Goal: Information Seeking & Learning: Compare options

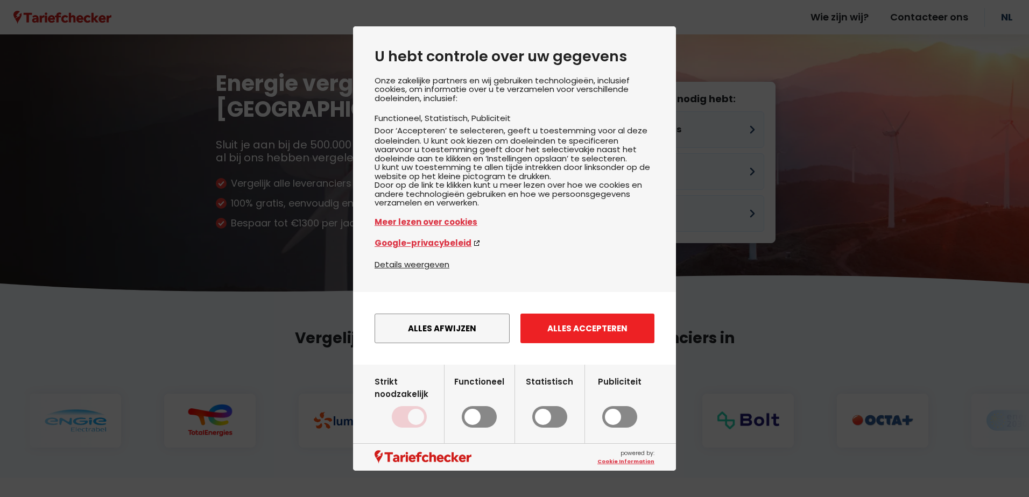
click at [564, 343] on button "Alles accepteren" at bounding box center [587, 329] width 134 height 30
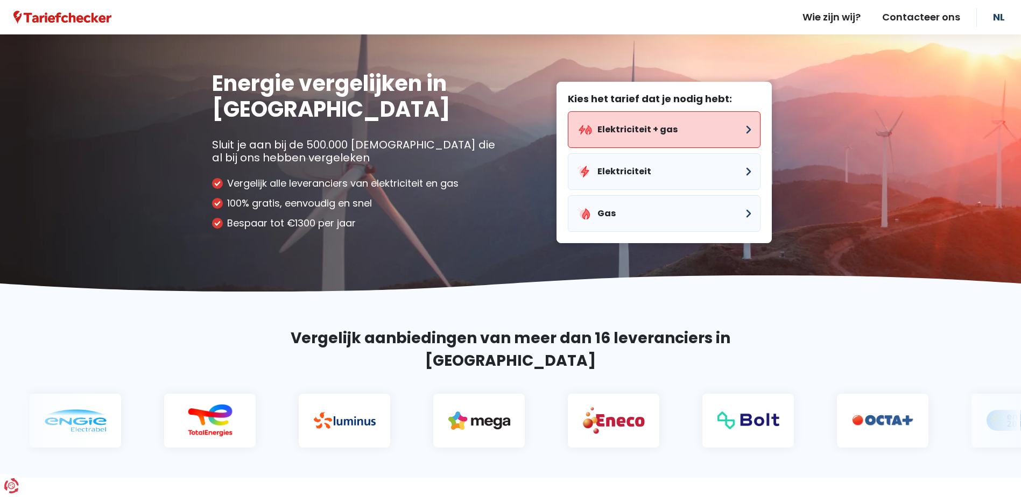
click at [674, 126] on button "Elektriciteit + gas" at bounding box center [664, 129] width 193 height 37
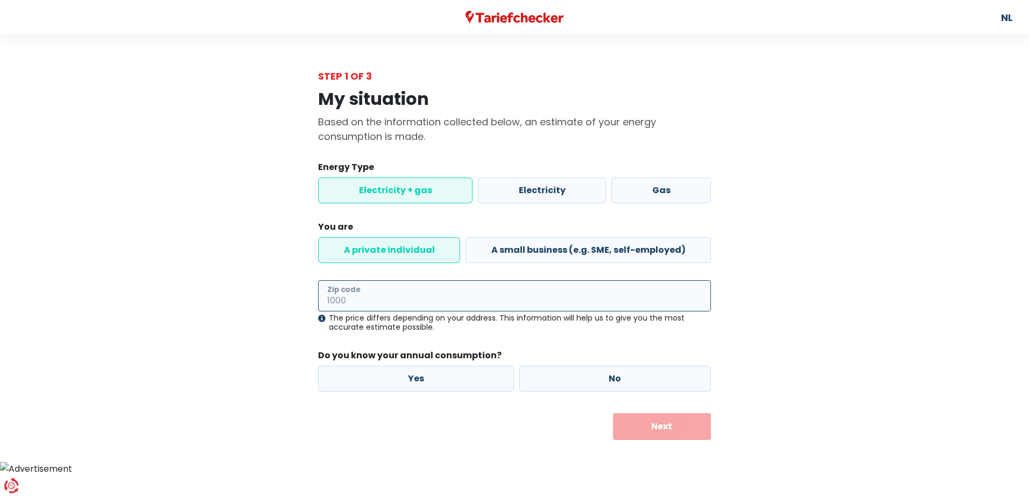
click at [493, 309] on input "Zip code" at bounding box center [514, 295] width 393 height 31
type input "2600"
drag, startPoint x: 815, startPoint y: 186, endPoint x: 817, endPoint y: 199, distance: 13.0
click at [816, 186] on div "My situation Based on the information collected below, an estimate of your ener…" at bounding box center [514, 261] width 613 height 357
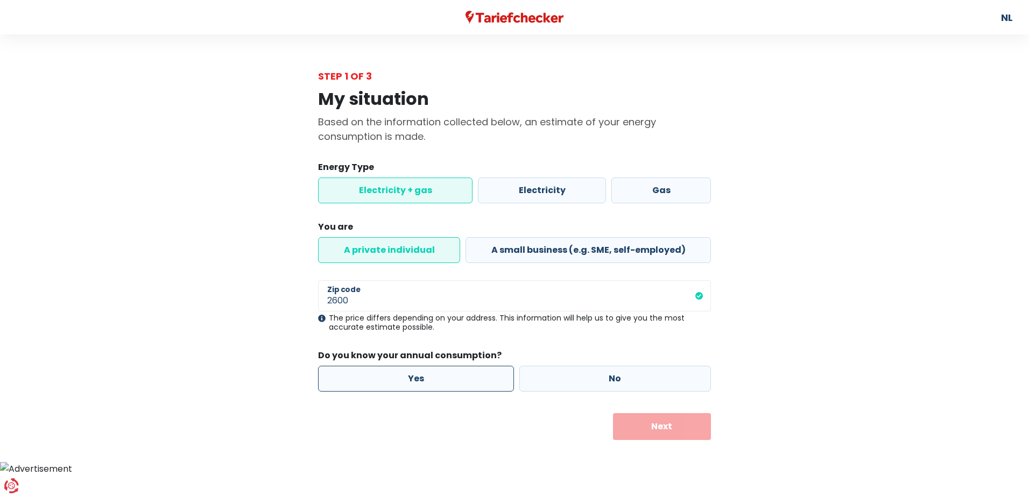
click at [429, 386] on label "Yes" at bounding box center [416, 379] width 196 height 26
click at [429, 386] on input "Yes" at bounding box center [416, 379] width 196 height 26
radio input "true"
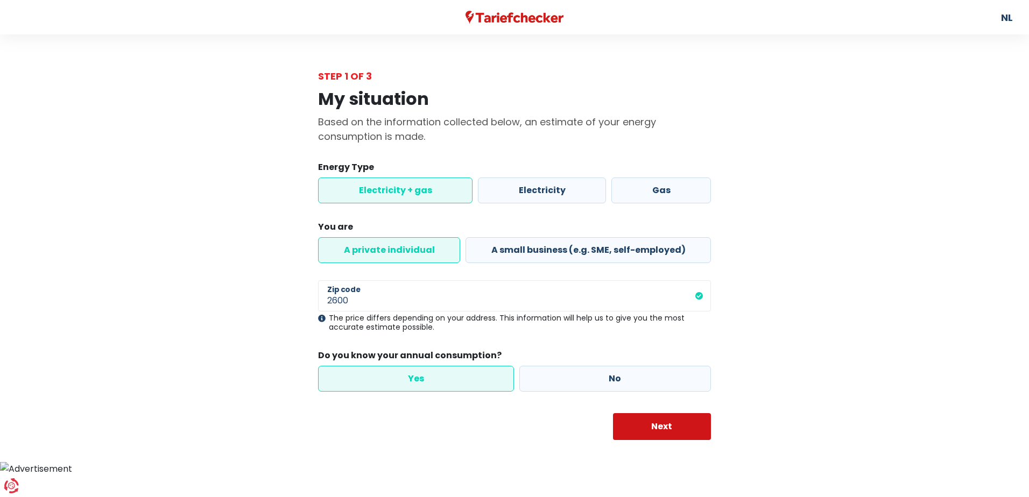
drag, startPoint x: 649, startPoint y: 432, endPoint x: 644, endPoint y: 435, distance: 5.8
click at [650, 432] on button "Next" at bounding box center [662, 426] width 98 height 27
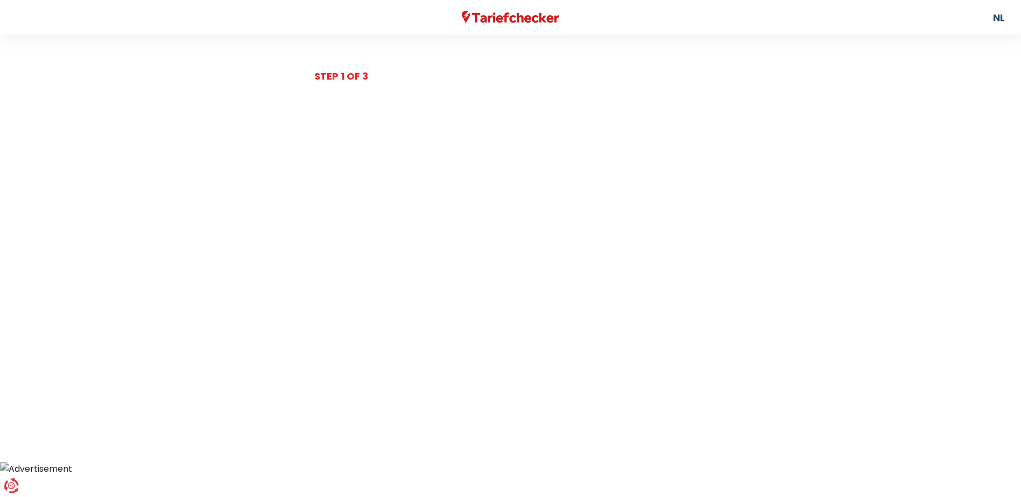
select select
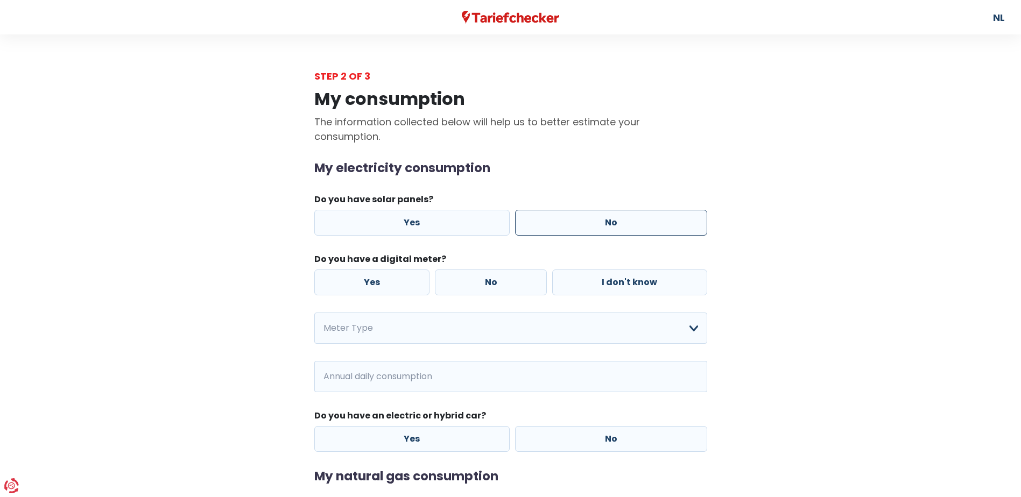
click at [607, 223] on label "No" at bounding box center [611, 223] width 192 height 26
click at [607, 223] on input "No" at bounding box center [611, 223] width 192 height 26
radio input "true"
click at [383, 280] on label "Yes" at bounding box center [372, 283] width 116 height 26
click at [383, 280] on input "Yes" at bounding box center [372, 283] width 116 height 26
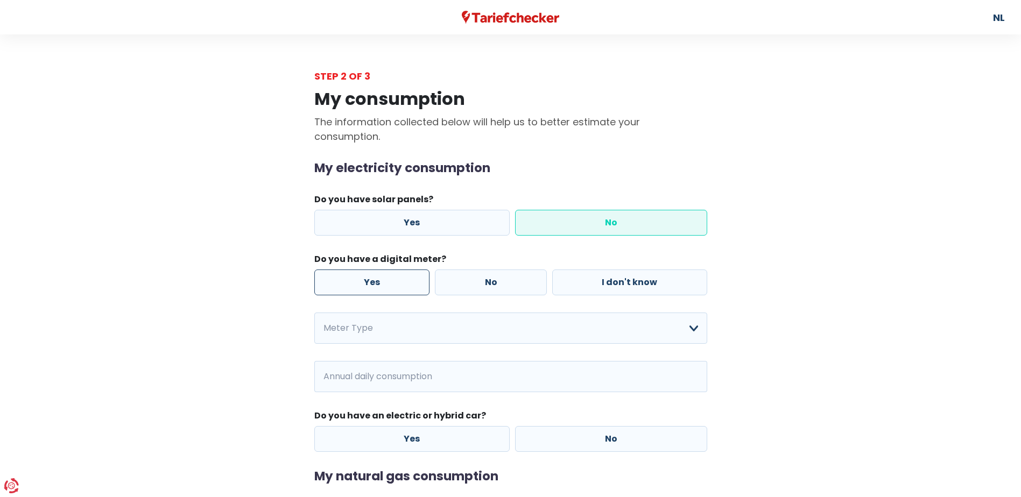
radio input "true"
click at [412, 335] on select "Simple Double Single + nightly rate only Dual + nightly rate only I don't know …" at bounding box center [510, 328] width 393 height 31
select select "day_single_rate"
click at [314, 313] on select "Simple Double Single + nightly rate only Dual + nightly rate only I don't know …" at bounding box center [510, 328] width 393 height 31
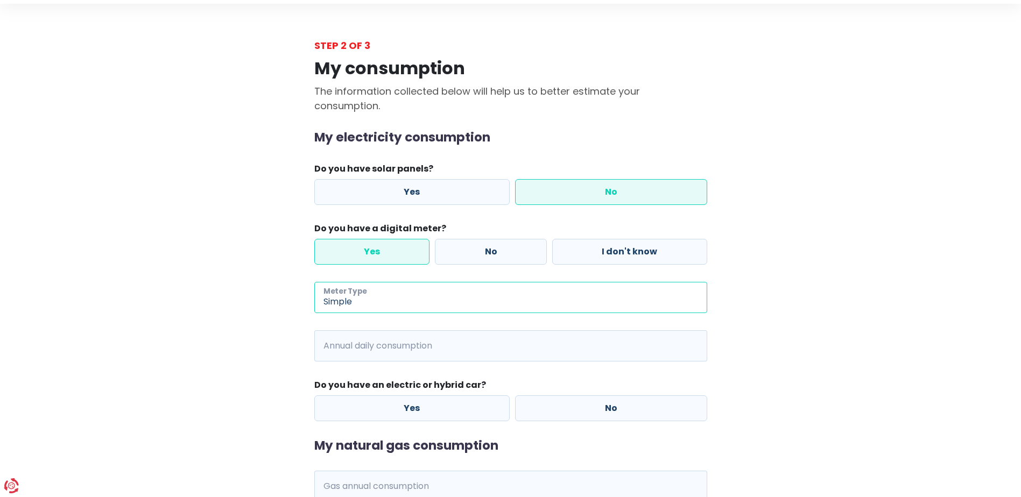
scroll to position [108, 0]
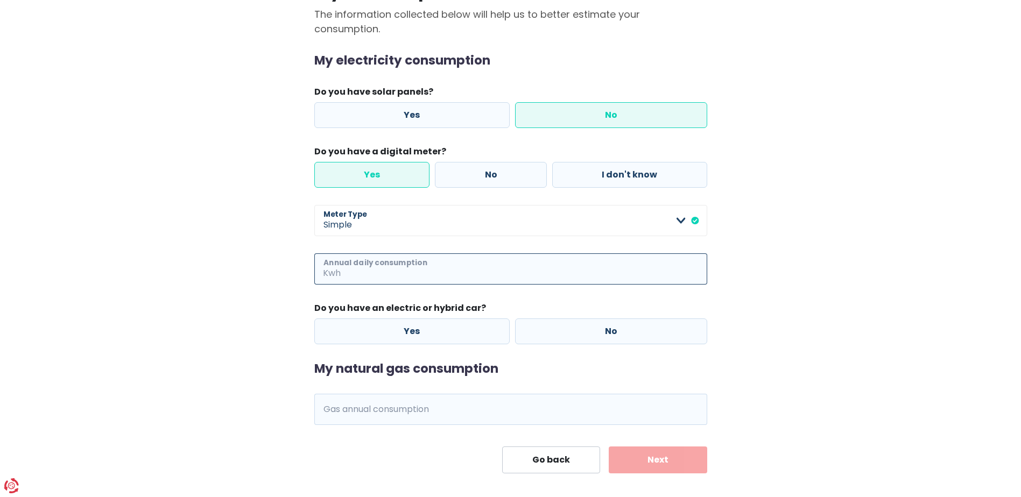
click at [377, 273] on input "Annual daily consumption" at bounding box center [525, 268] width 364 height 31
type input "2184"
click at [636, 338] on label "No" at bounding box center [611, 332] width 192 height 26
click at [636, 338] on input "No" at bounding box center [611, 332] width 192 height 26
radio input "true"
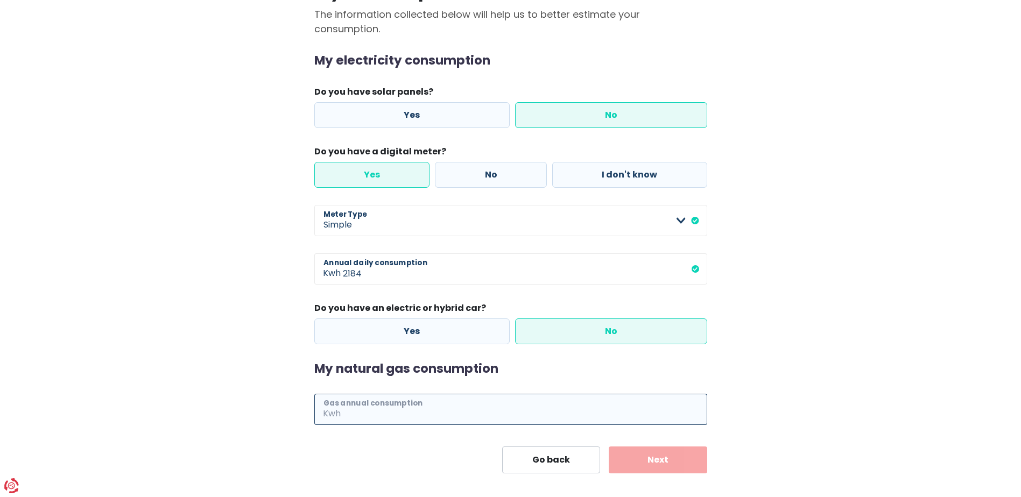
click at [446, 411] on input "Gas annual consumption" at bounding box center [525, 409] width 364 height 31
type input "9770"
click at [673, 463] on button "Next" at bounding box center [657, 460] width 98 height 27
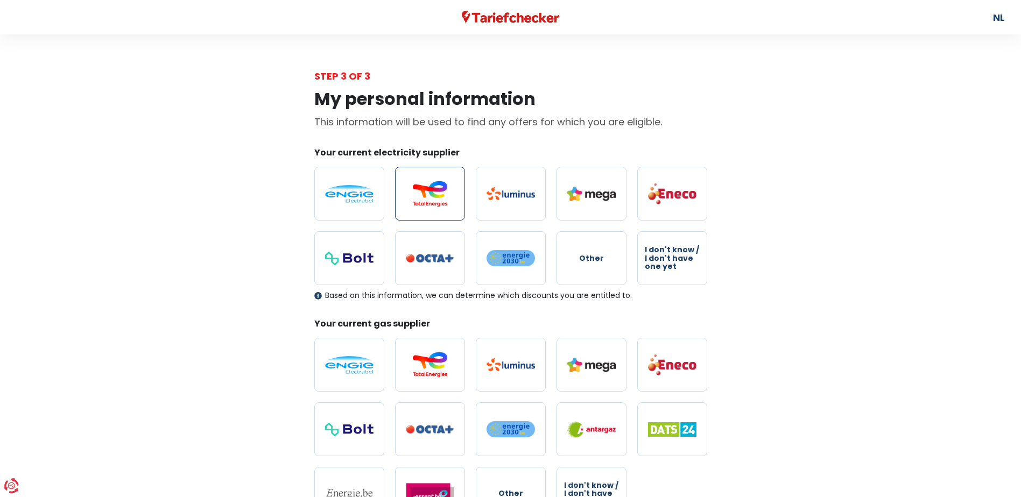
drag, startPoint x: 422, startPoint y: 200, endPoint x: 427, endPoint y: 206, distance: 8.1
click at [422, 200] on img at bounding box center [430, 194] width 48 height 26
click at [422, 200] on input "radio" at bounding box center [430, 194] width 70 height 54
radio input "true"
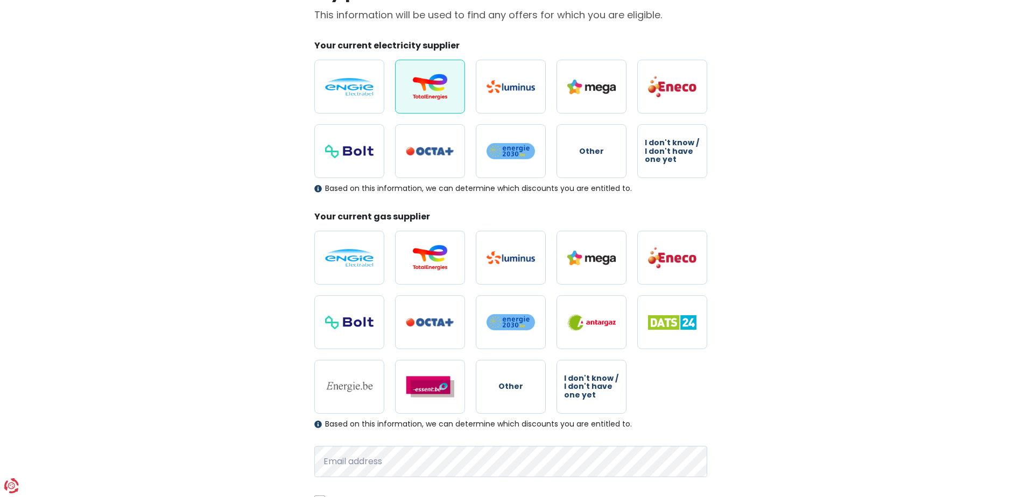
scroll to position [108, 0]
click at [412, 256] on img at bounding box center [430, 257] width 48 height 26
click at [412, 256] on input "radio" at bounding box center [430, 257] width 70 height 54
radio input "true"
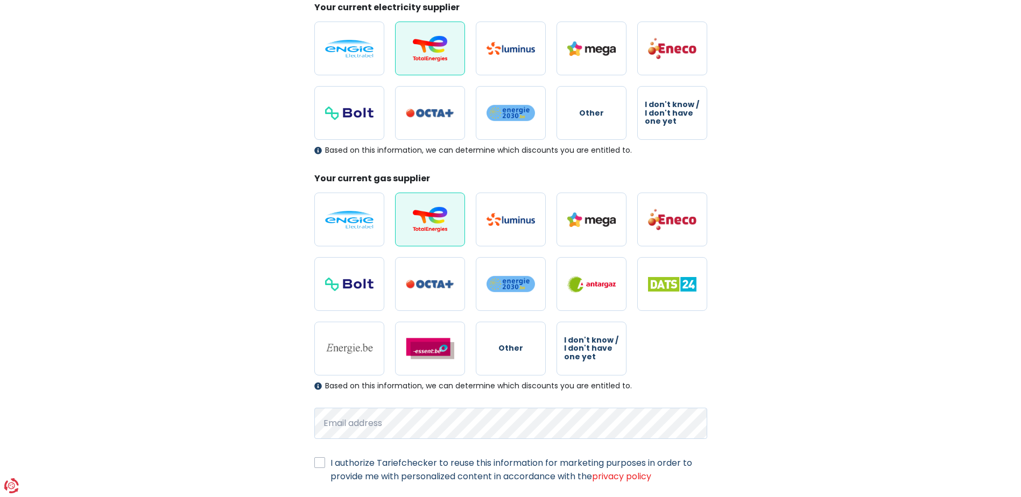
scroll to position [215, 0]
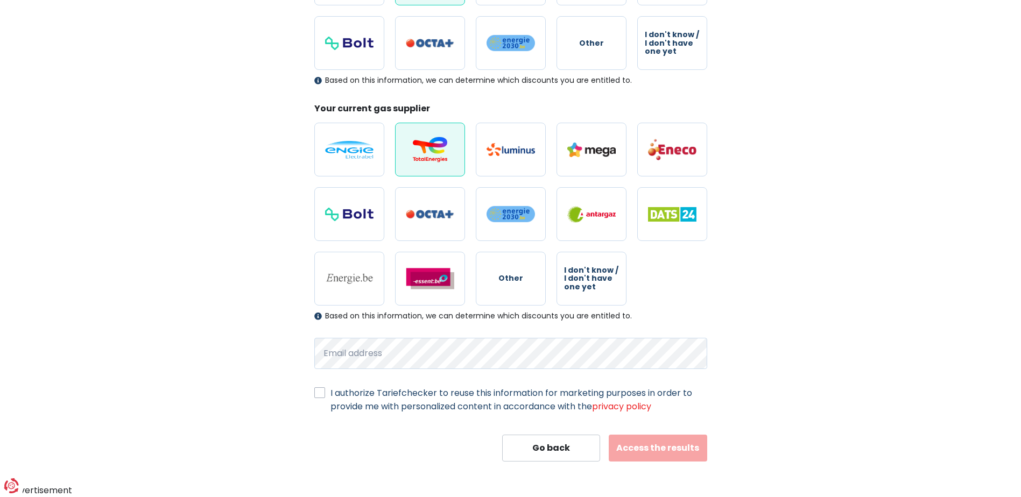
click at [330, 393] on label "I authorize Tariefchecker to reuse this information for marketing purposes in o…" at bounding box center [518, 399] width 377 height 27
click at [319, 393] on input "I authorize Tariefchecker to reuse this information for marketing purposes in o…" at bounding box center [319, 391] width 11 height 11
checkbox input "true"
drag, startPoint x: 666, startPoint y: 452, endPoint x: 803, endPoint y: 480, distance: 140.7
click at [673, 454] on button "Access the results" at bounding box center [657, 448] width 98 height 27
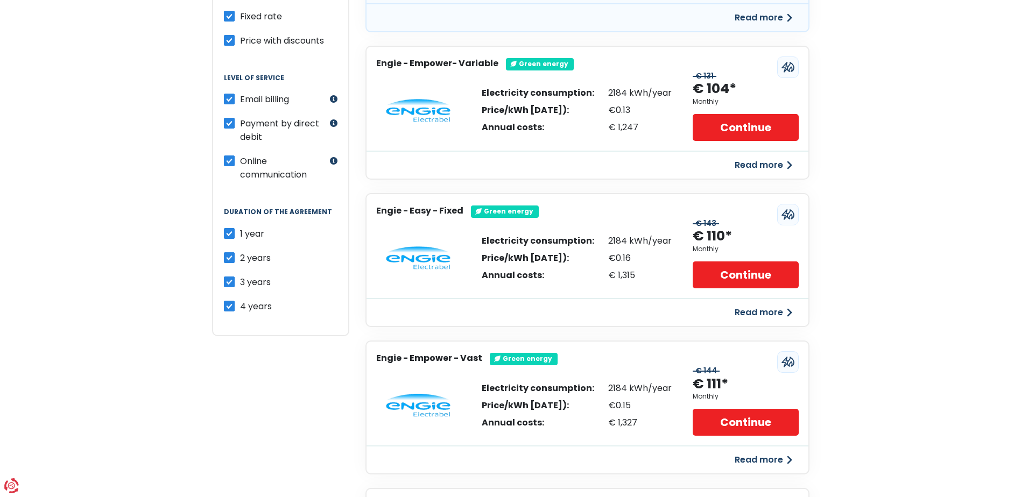
scroll to position [323, 0]
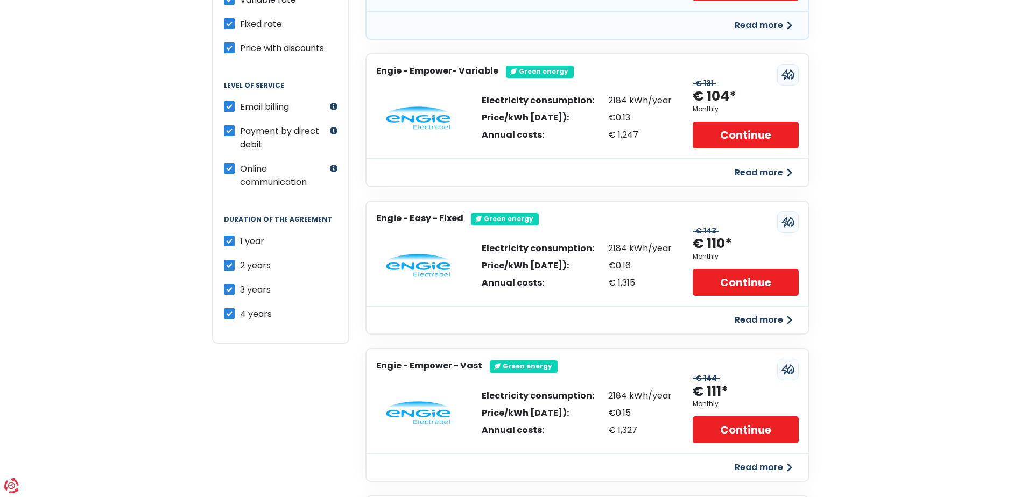
click at [240, 289] on label "3 years" at bounding box center [255, 289] width 31 height 13
click at [226, 289] on input "3 years" at bounding box center [229, 288] width 11 height 11
checkbox input "false"
drag, startPoint x: 230, startPoint y: 311, endPoint x: 230, endPoint y: 316, distance: 5.4
click at [240, 316] on label "4 years" at bounding box center [256, 313] width 32 height 13
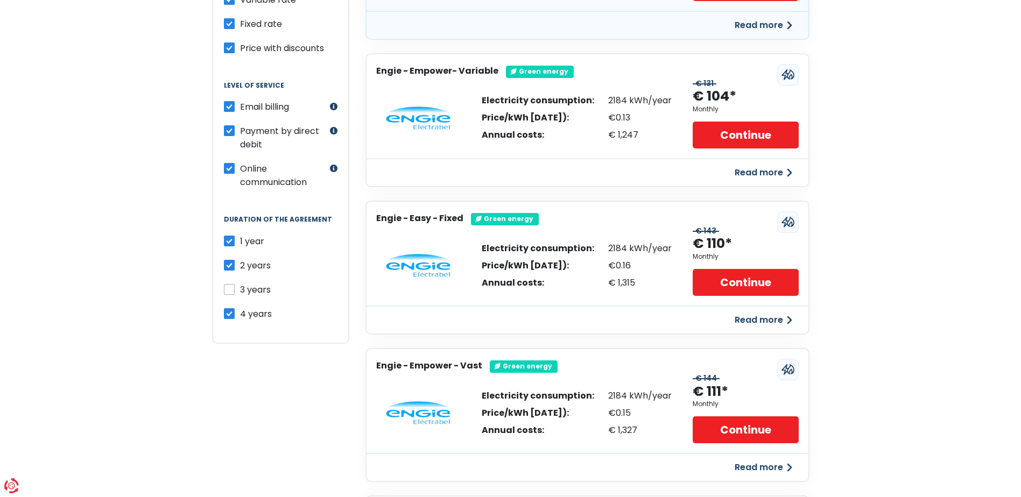
click at [230, 316] on input "4 years" at bounding box center [229, 312] width 11 height 11
checkbox input "false"
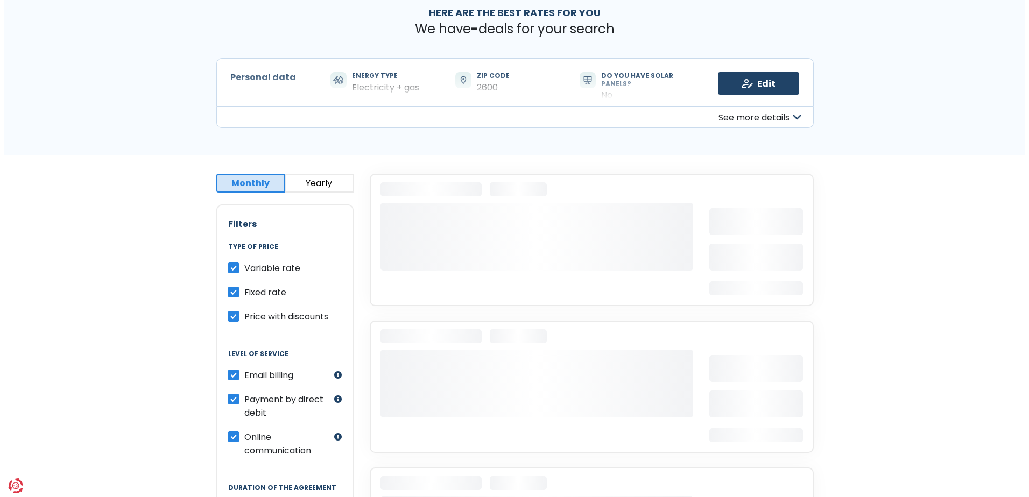
scroll to position [54, 0]
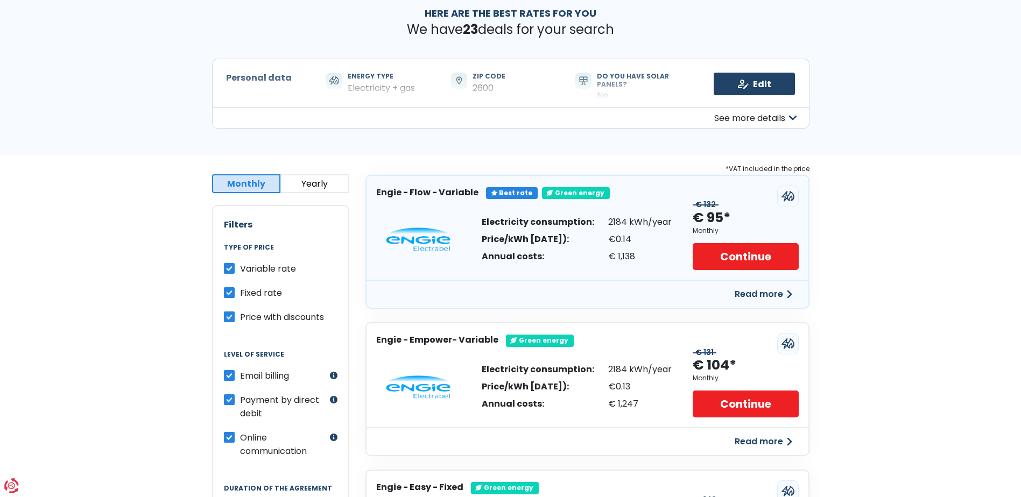
click at [766, 292] on button "Read more" at bounding box center [763, 294] width 70 height 19
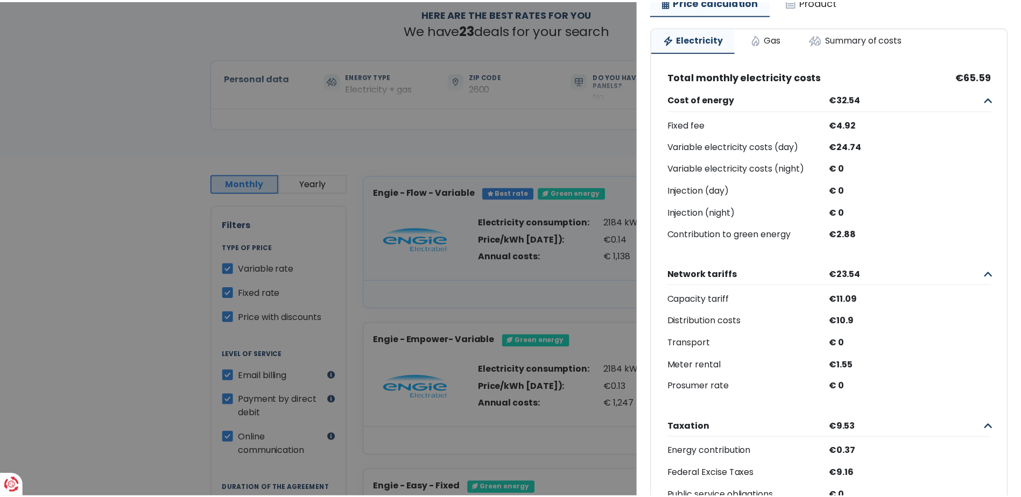
scroll to position [0, 0]
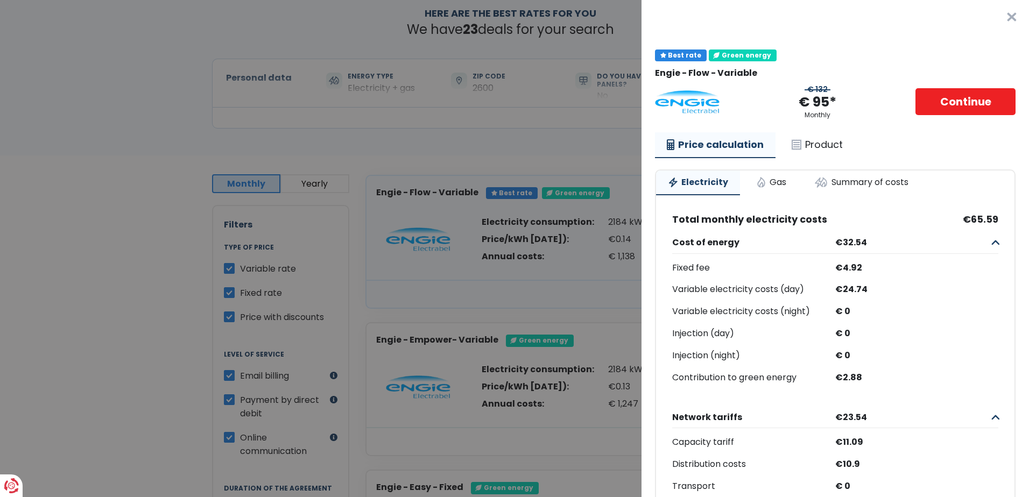
click at [996, 20] on button "×" at bounding box center [1011, 17] width 34 height 34
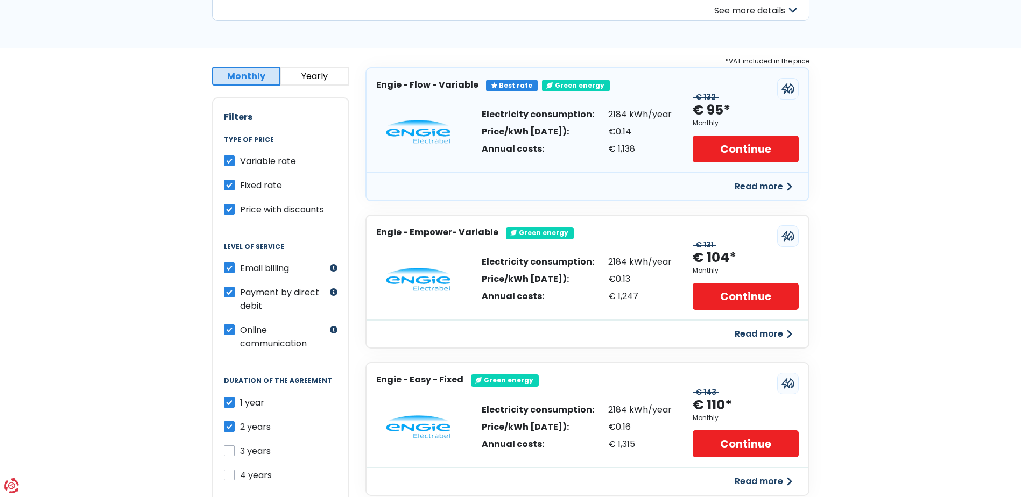
scroll to position [108, 0]
